Goal: Check status: Check status

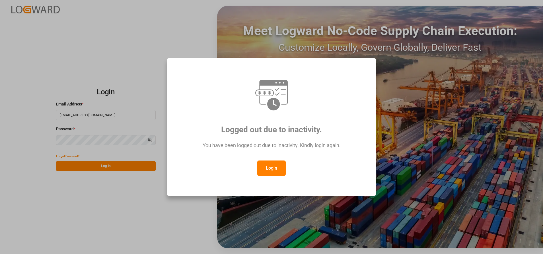
click at [266, 169] on button "Login" at bounding box center [271, 167] width 28 height 15
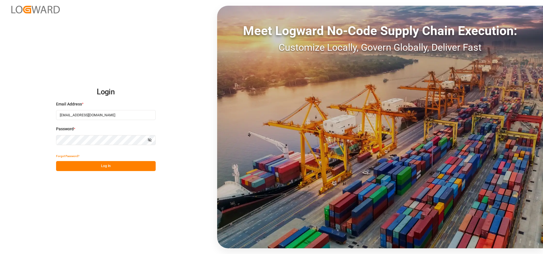
click at [126, 164] on button "Log In" at bounding box center [106, 166] width 100 height 10
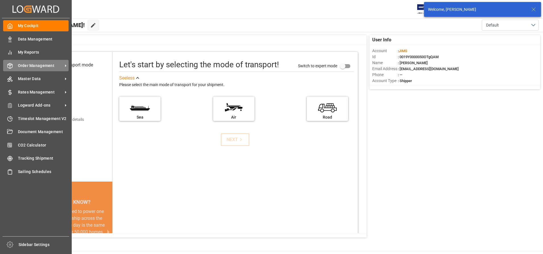
click at [11, 65] on icon at bounding box center [10, 66] width 6 height 6
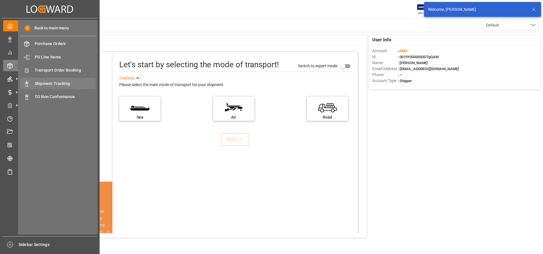
click at [33, 83] on div "Shipment Tracking Shipment Tracking" at bounding box center [58, 83] width 76 height 11
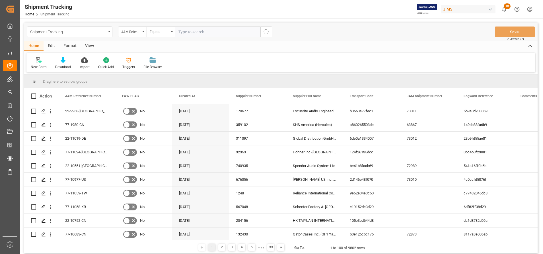
click at [206, 36] on input "text" at bounding box center [217, 31] width 85 height 11
paste input "22-10495-DE"
type input "22-10495-DE"
click at [270, 32] on button "search button" at bounding box center [266, 31] width 12 height 11
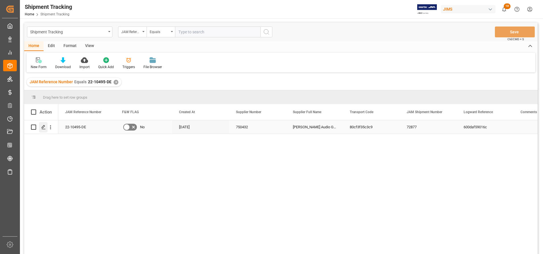
click at [44, 130] on div "Press SPACE to select this row." at bounding box center [43, 127] width 9 height 11
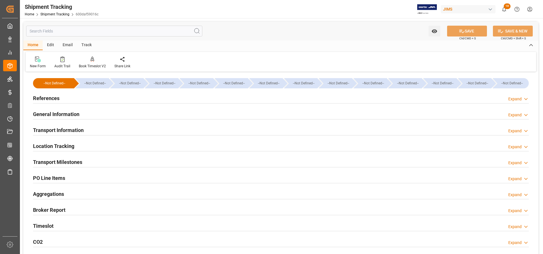
click at [62, 114] on h2 "General Information" at bounding box center [56, 114] width 46 height 8
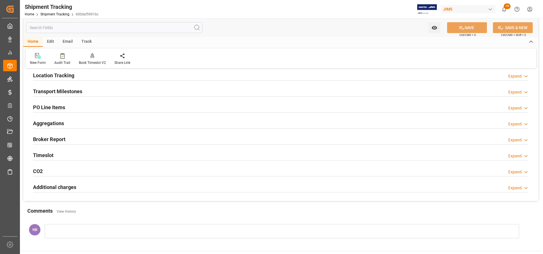
scroll to position [128, 0]
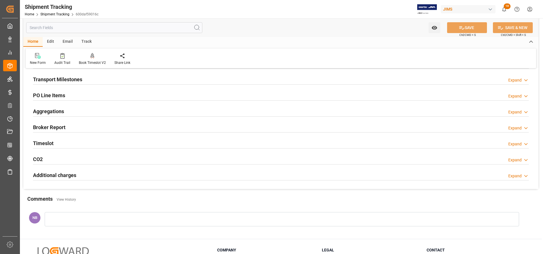
click at [50, 172] on h2 "Additional charges" at bounding box center [54, 175] width 43 height 8
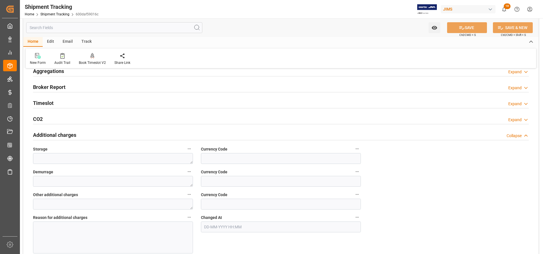
scroll to position [213, 0]
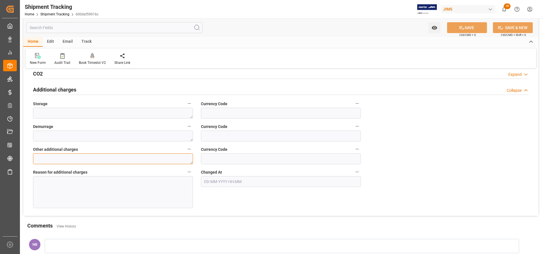
click at [163, 162] on textarea at bounding box center [113, 158] width 160 height 11
type textarea "300"
click at [215, 159] on input at bounding box center [281, 158] width 160 height 11
type input "EUR"
click at [132, 194] on div at bounding box center [113, 192] width 160 height 32
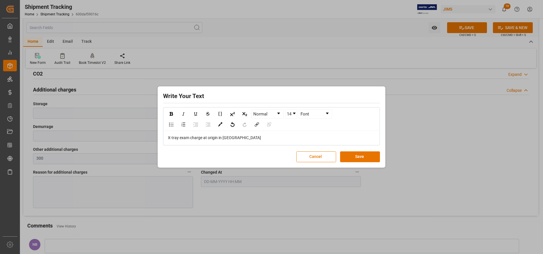
click at [179, 139] on span "X-tray exam charge at origin in [GEOGRAPHIC_DATA]" at bounding box center [214, 137] width 93 height 5
click at [365, 160] on button "Save" at bounding box center [360, 156] width 40 height 11
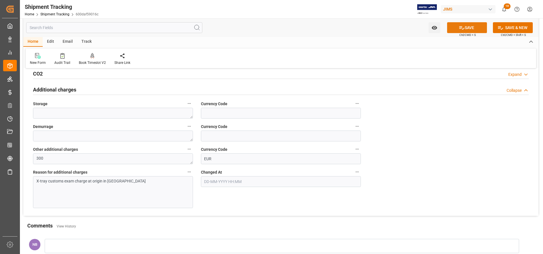
click at [453, 27] on button "SAVE" at bounding box center [467, 27] width 40 height 11
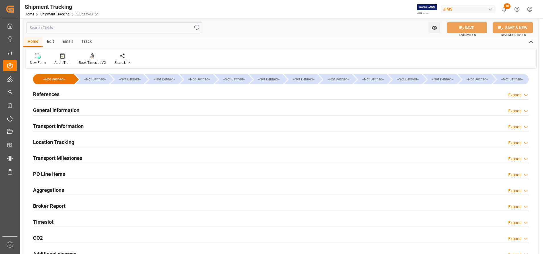
scroll to position [0, 0]
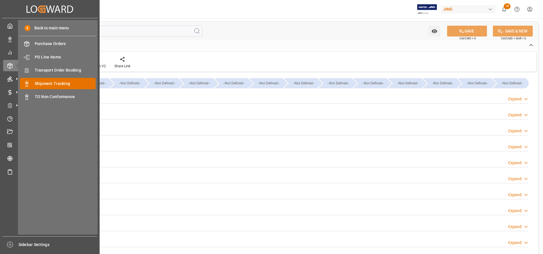
click at [61, 84] on span "Shipment Tracking" at bounding box center [65, 84] width 61 height 6
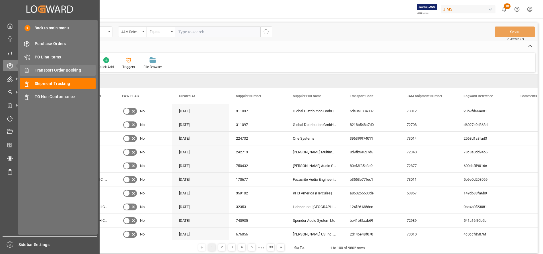
click at [64, 70] on span "Transport Order Booking" at bounding box center [65, 70] width 61 height 6
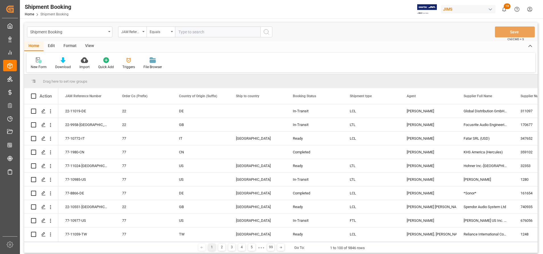
click at [227, 32] on input "text" at bounding box center [217, 31] width 85 height 11
paste input "22-10495-DE"
type input "22-10495-DE"
click at [261, 36] on button "search button" at bounding box center [266, 31] width 12 height 11
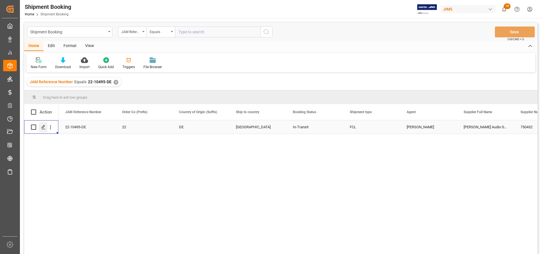
click at [44, 124] on div "Press SPACE to select this row." at bounding box center [43, 127] width 9 height 11
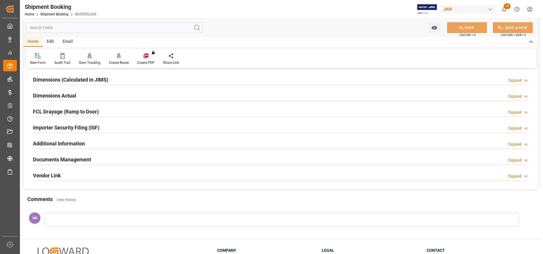
scroll to position [128, 0]
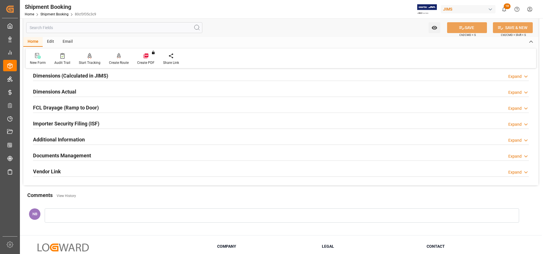
click at [53, 169] on h2 "Vendor Link" at bounding box center [47, 171] width 28 height 8
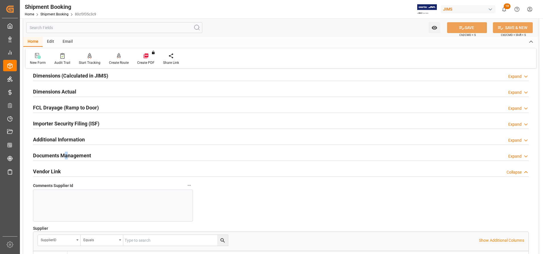
click at [67, 155] on h2 "Documents Management" at bounding box center [62, 155] width 58 height 8
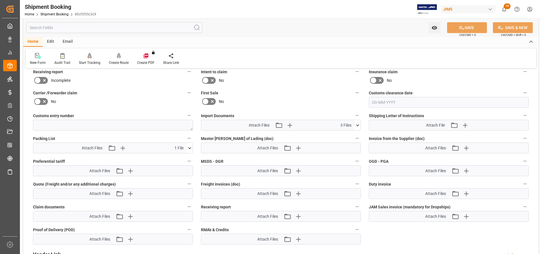
scroll to position [256, 0]
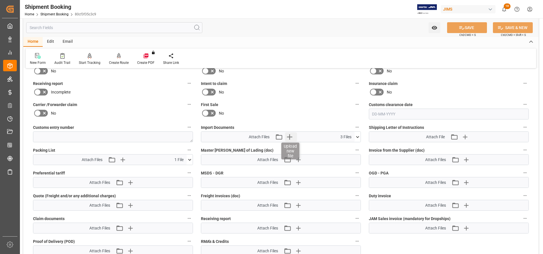
click at [290, 137] on icon "button" at bounding box center [289, 136] width 5 height 5
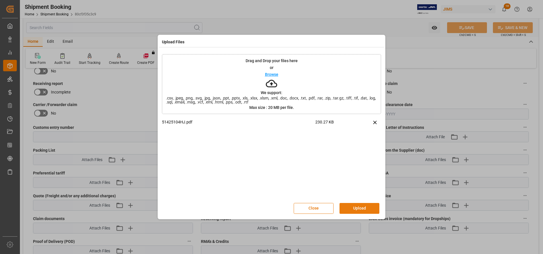
click at [350, 208] on button "Upload" at bounding box center [360, 208] width 40 height 11
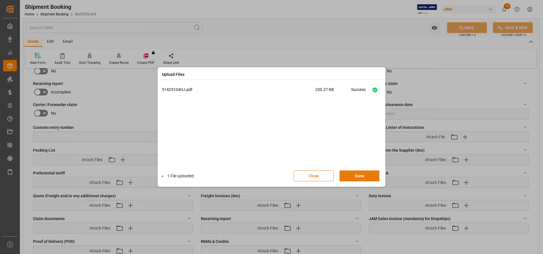
click at [355, 178] on button "Done" at bounding box center [360, 175] width 40 height 11
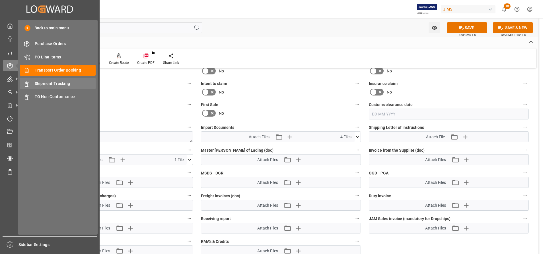
click at [42, 81] on span "Shipment Tracking" at bounding box center [65, 84] width 61 height 6
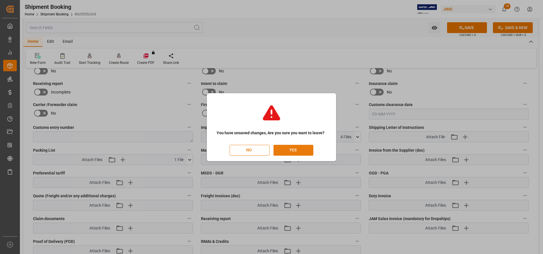
click at [294, 149] on button "YES" at bounding box center [294, 150] width 40 height 11
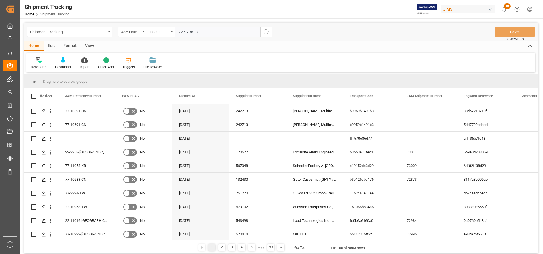
type input "22-9796-ID"
click at [265, 30] on circle "search button" at bounding box center [266, 31] width 5 height 5
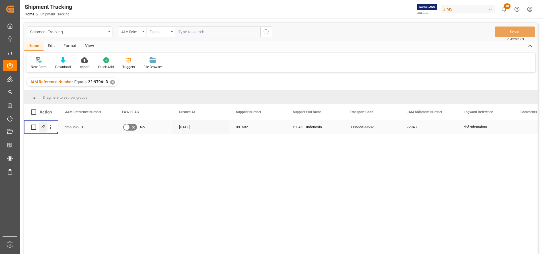
click at [43, 129] on line "Press SPACE to select this row." at bounding box center [43, 129] width 3 height 0
